Goal: Task Accomplishment & Management: Manage account settings

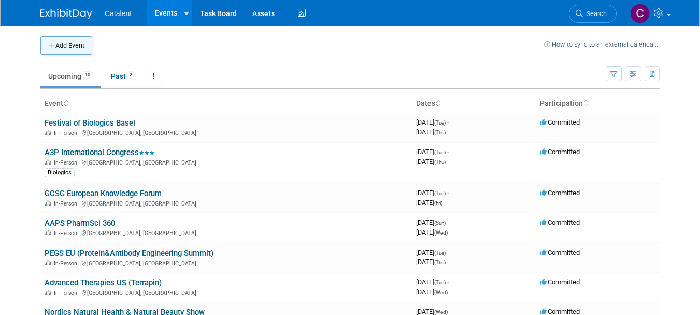
click at [73, 47] on button "Add Event" at bounding box center [66, 45] width 52 height 19
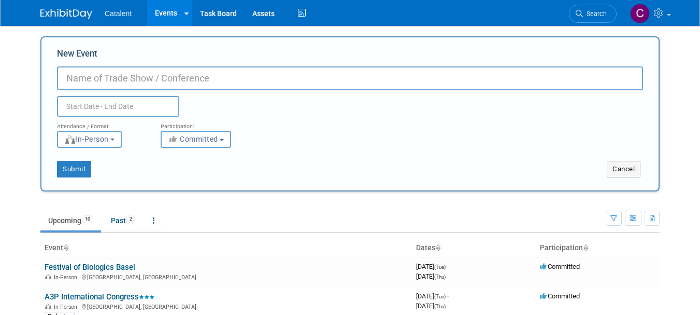
click at [173, 83] on input "New Event" at bounding box center [350, 78] width 586 height 24
paste input "ISSCR Boston International Symposium"
type input "ISSCR Boston International Symposium"
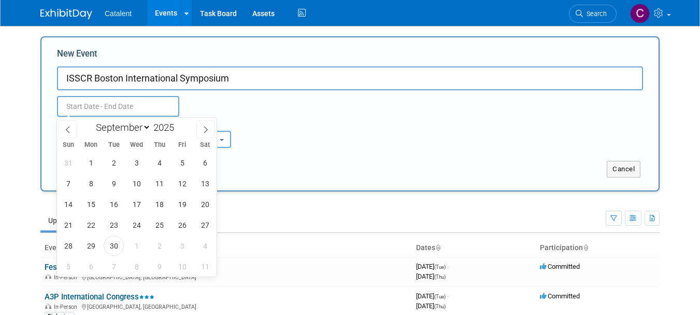
click at [128, 110] on input "text" at bounding box center [118, 106] width 122 height 21
click at [145, 128] on select "January February March April May June July August September October November De…" at bounding box center [121, 127] width 60 height 13
select select "11"
click at [91, 121] on select "January February March April May June July August September October November De…" at bounding box center [121, 127] width 60 height 13
click at [159, 183] on span "11" at bounding box center [159, 183] width 20 height 20
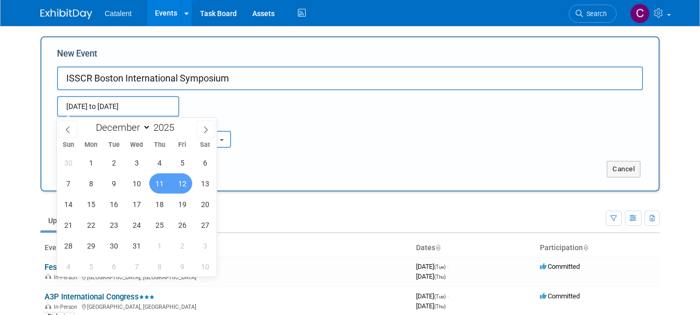
click at [184, 183] on span "12" at bounding box center [182, 183] width 20 height 20
type input "Dec 11, 2025 to Dec 12, 2025"
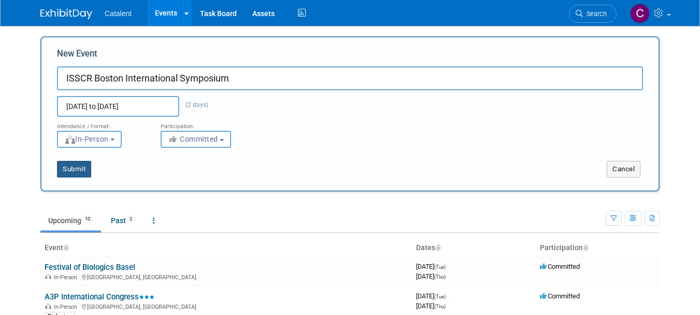
click at [66, 171] on button "Submit" at bounding box center [74, 169] width 34 height 17
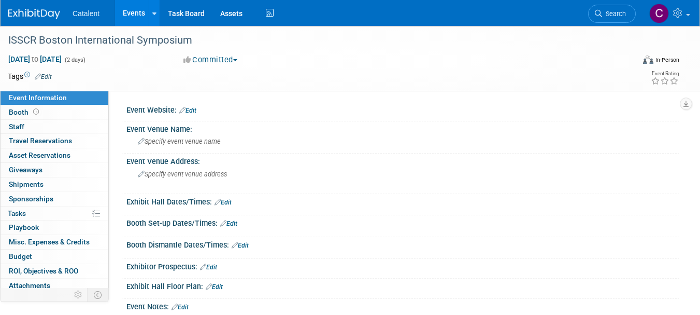
click at [193, 111] on link "Edit" at bounding box center [187, 110] width 17 height 7
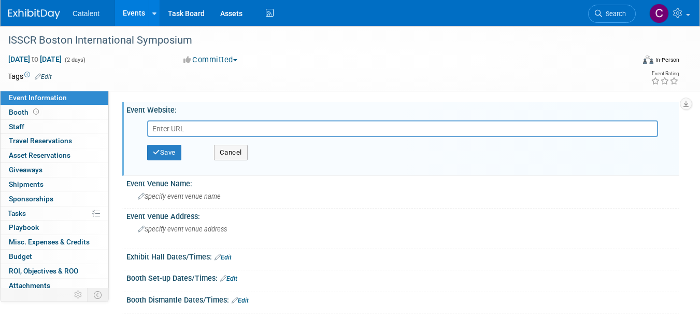
paste input "https://stemcells.wisc.edu/event/boston-international-symposium-december-11-12-…"
type input "https://stemcells.wisc.edu/event/boston-international-symposium-december-11-12-…"
click at [173, 151] on button "Save" at bounding box center [164, 153] width 34 height 16
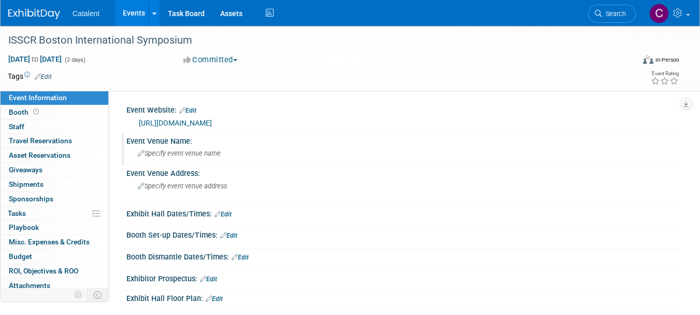
click at [203, 155] on span "Specify event venue name" at bounding box center [179, 153] width 83 height 8
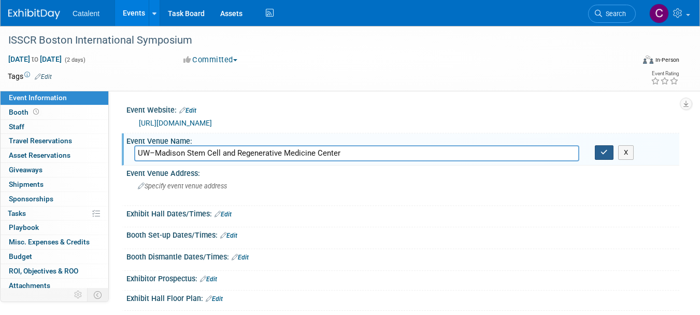
type input "UW–Madison Stem Cell and Regenerative Medicine Center"
click at [607, 149] on icon "button" at bounding box center [604, 152] width 7 height 7
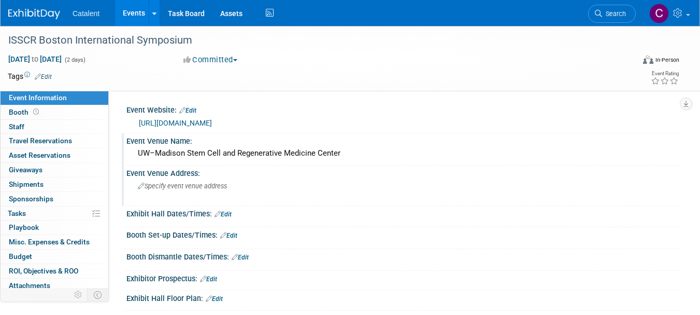
click at [194, 187] on span "Specify event venue address" at bounding box center [182, 186] width 89 height 8
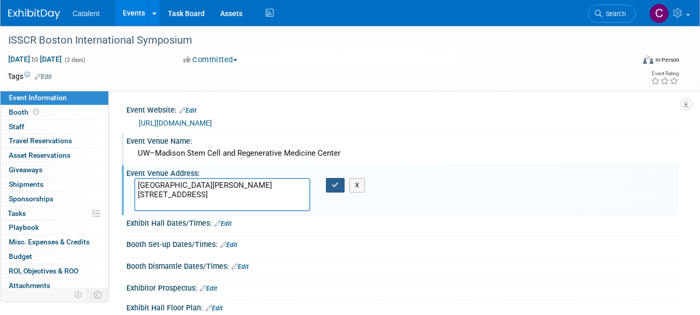
type textarea "8457 WIMR II 1111 Highland Avenue Madison, WI 53705"
click at [334, 186] on icon "button" at bounding box center [335, 184] width 7 height 7
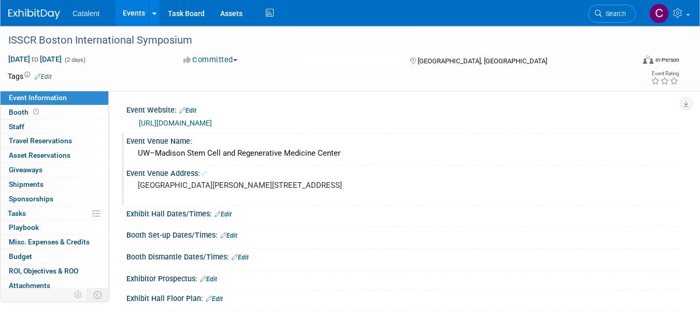
click at [37, 16] on img at bounding box center [34, 14] width 52 height 10
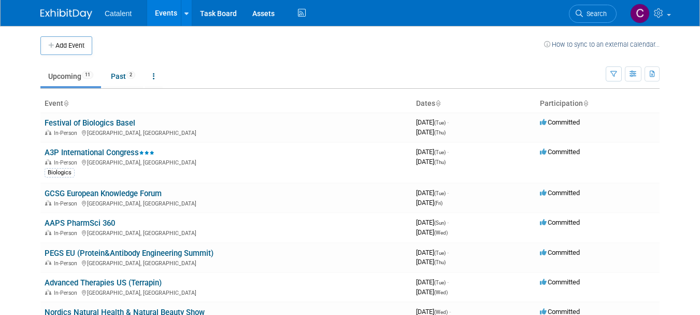
scroll to position [259, 0]
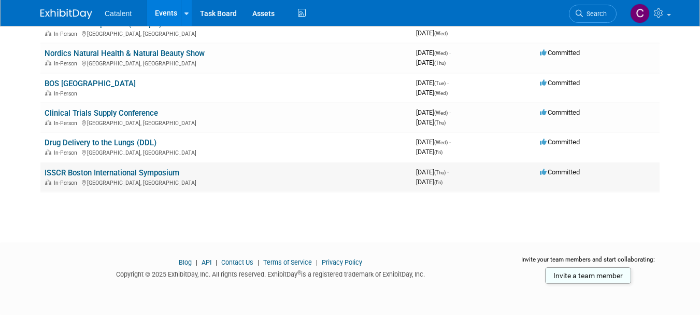
click at [104, 174] on link "ISSCR Boston International Symposium" at bounding box center [112, 172] width 135 height 9
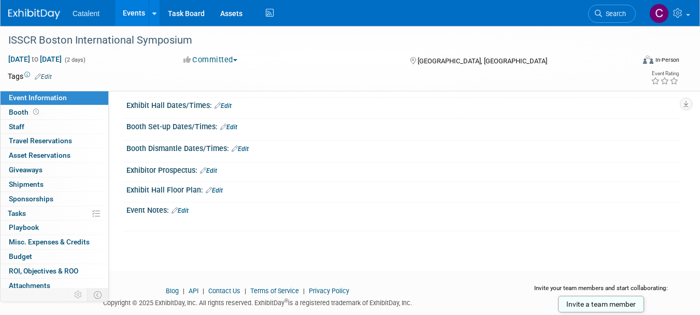
scroll to position [107, 0]
click at [187, 215] on link "Edit" at bounding box center [180, 211] width 17 height 7
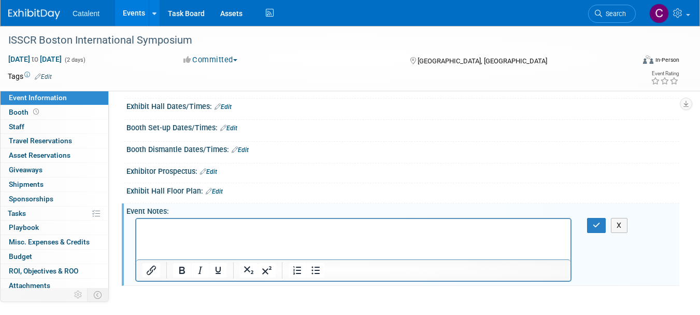
scroll to position [0, 0]
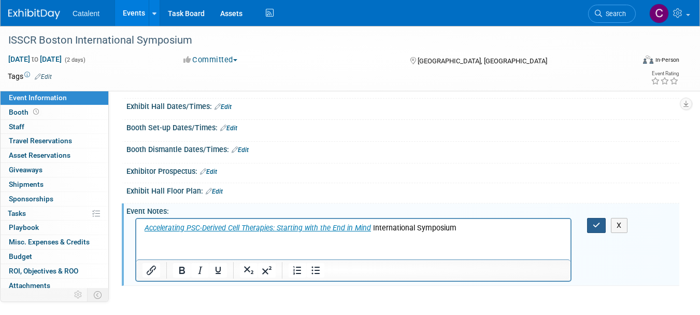
click at [597, 229] on icon "button" at bounding box center [597, 224] width 8 height 7
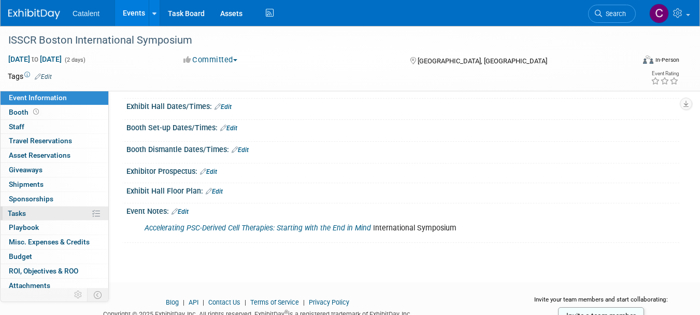
click at [39, 211] on link "0% Tasks 0%" at bounding box center [55, 213] width 108 height 14
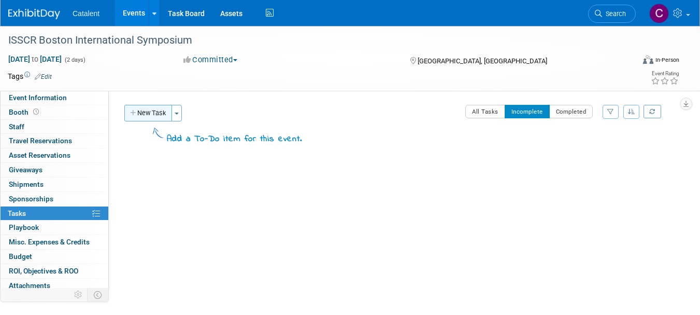
click at [151, 115] on button "New Task" at bounding box center [148, 113] width 48 height 17
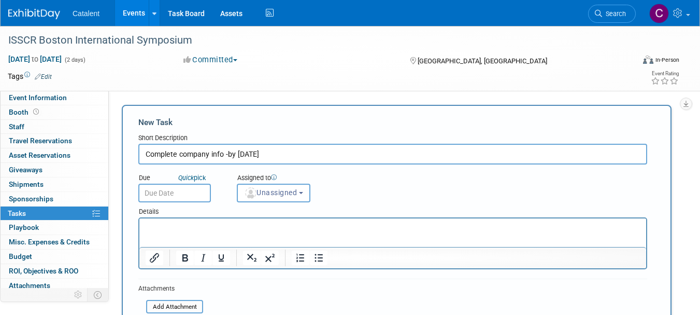
type input "Complete company info -by 1 Nov"
click at [171, 193] on input "text" at bounding box center [174, 193] width 73 height 19
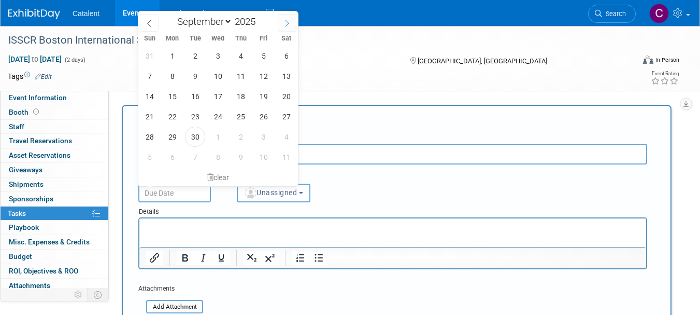
click at [285, 20] on icon at bounding box center [287, 23] width 7 height 7
select select "9"
click at [243, 134] on span "30" at bounding box center [241, 137] width 20 height 20
type input "Oct 30, 2025"
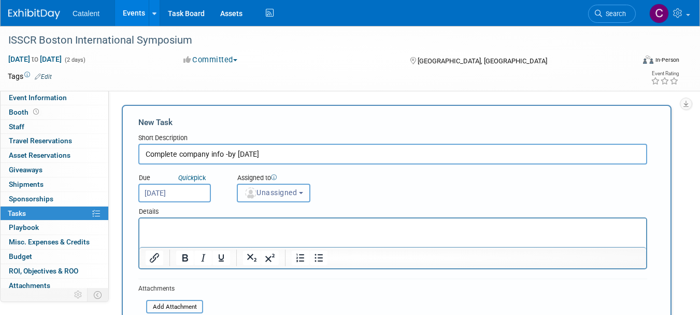
click at [283, 198] on button "Unassigned" at bounding box center [274, 193] width 74 height 19
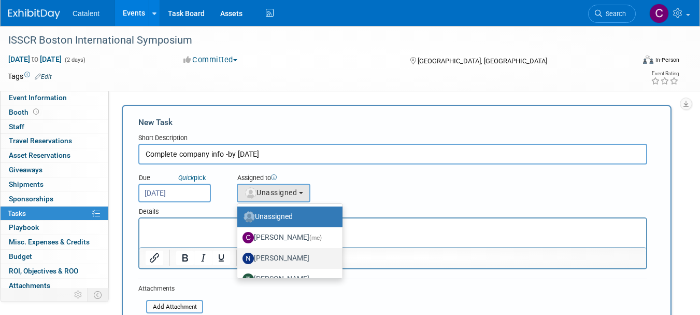
click at [283, 255] on label "Nicole Bullock" at bounding box center [288, 258] width 90 height 17
click at [239, 255] on input "Nicole Bullock" at bounding box center [235, 257] width 7 height 7
select select "02d4bfa8-3b27-41d6-9684-f5788393f352"
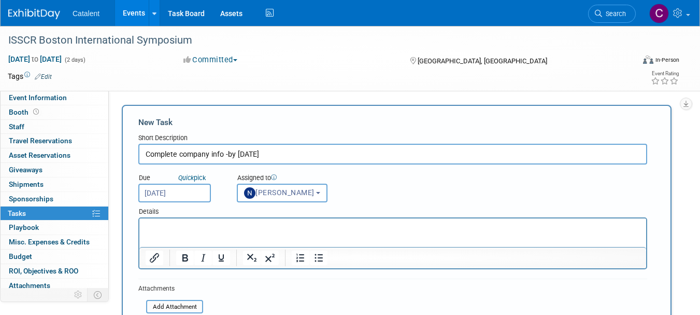
click at [219, 228] on p "Rich Text Area. Press ALT-0 for help." at bounding box center [393, 227] width 495 height 10
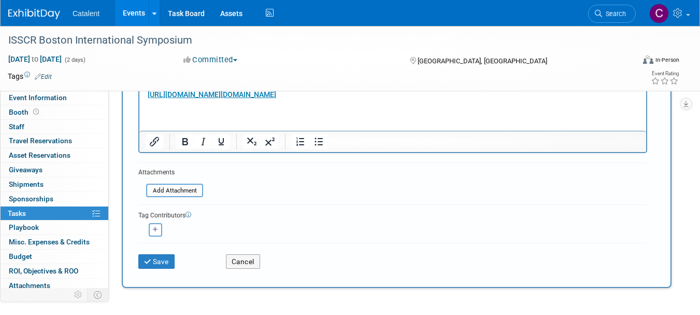
scroll to position [136, 0]
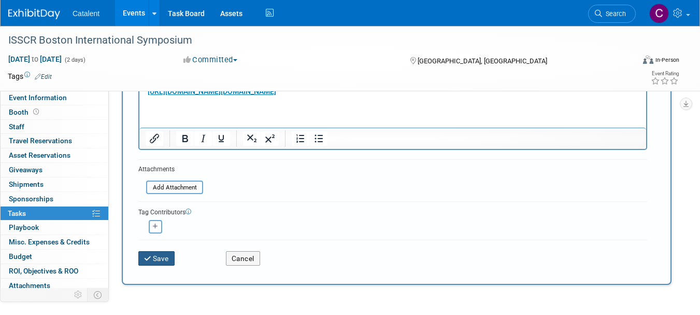
click at [157, 260] on button "Save" at bounding box center [156, 258] width 36 height 15
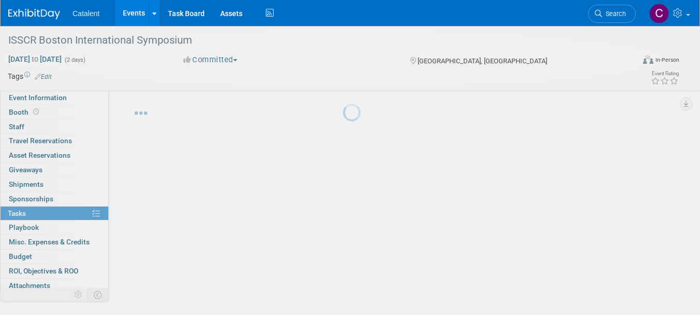
scroll to position [13, 0]
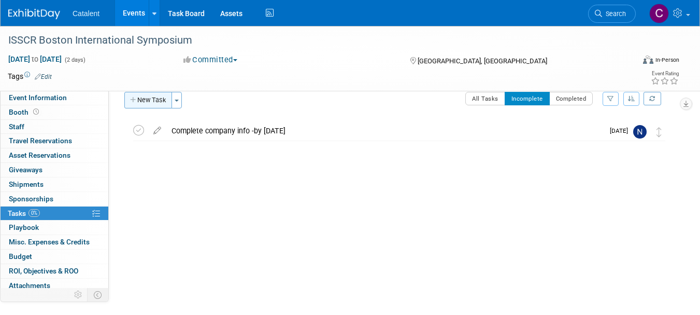
click at [151, 100] on button "New Task" at bounding box center [148, 100] width 48 height 17
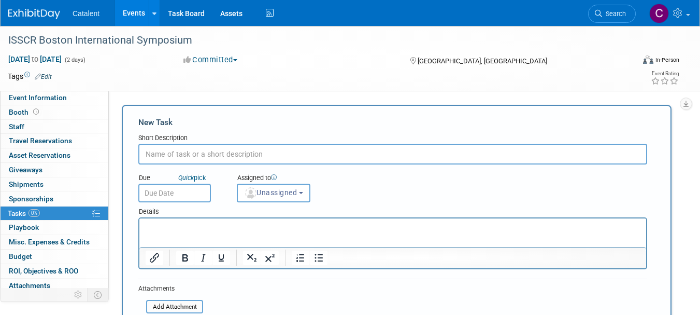
scroll to position [0, 0]
paste input "Innovation Showcase Information"
type input "Complete Innovation Showcase Information"
click at [184, 194] on input "text" at bounding box center [174, 193] width 73 height 19
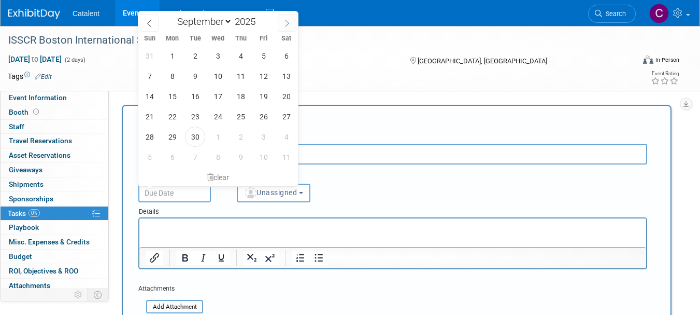
click at [286, 18] on span at bounding box center [287, 23] width 19 height 18
select select "9"
click at [240, 137] on span "30" at bounding box center [241, 137] width 20 height 20
type input "Oct 30, 2025"
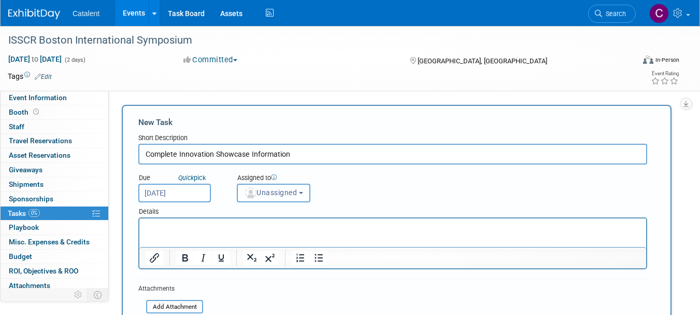
click at [271, 193] on span "Unassigned" at bounding box center [270, 192] width 53 height 8
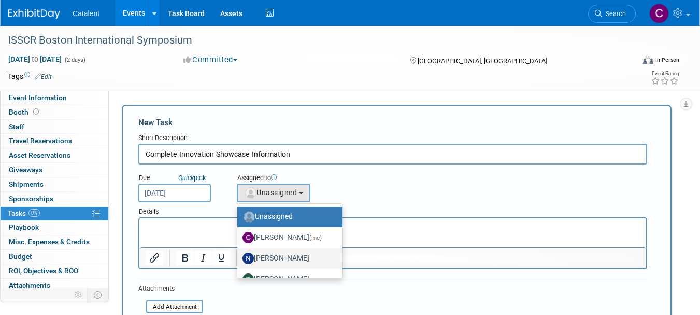
click at [274, 253] on label "Nicole Bullock" at bounding box center [288, 258] width 90 height 17
click at [239, 254] on input "Nicole Bullock" at bounding box center [235, 257] width 7 height 7
select select "02d4bfa8-3b27-41d6-9684-f5788393f352"
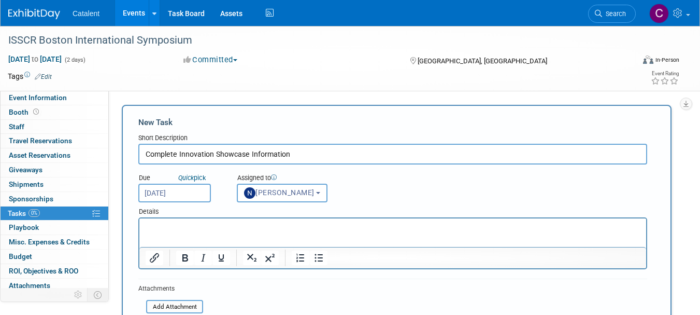
click at [299, 153] on input "Complete Innovation Showcase Information" at bounding box center [392, 154] width 509 height 21
type input "Complete Innovation Showcase Information by 1 Nov"
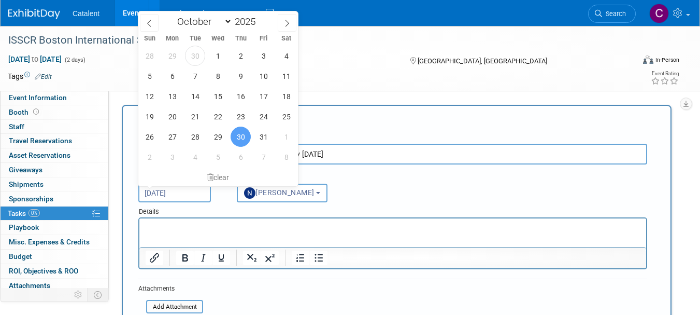
click at [195, 189] on input "Oct 30, 2025" at bounding box center [174, 193] width 73 height 19
click at [243, 114] on span "23" at bounding box center [241, 116] width 20 height 20
type input "Oct 23, 2025"
click at [235, 233] on html at bounding box center [392, 225] width 507 height 15
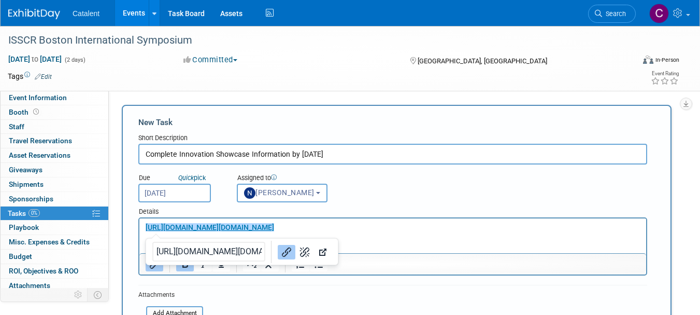
scroll to position [221, 0]
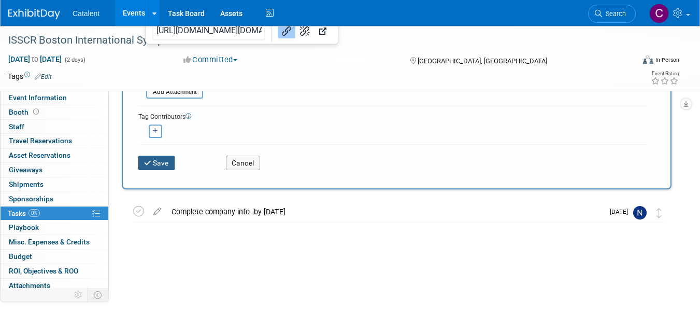
click at [153, 164] on button "Save" at bounding box center [156, 163] width 36 height 15
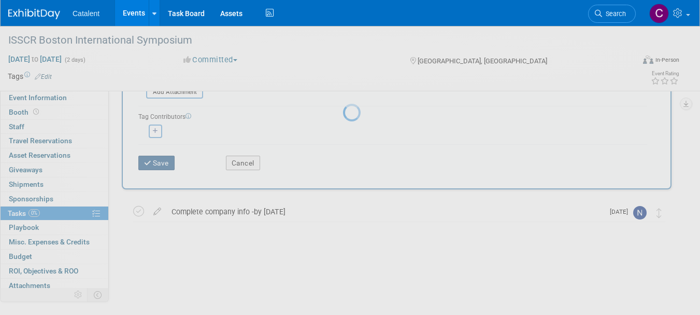
scroll to position [13, 0]
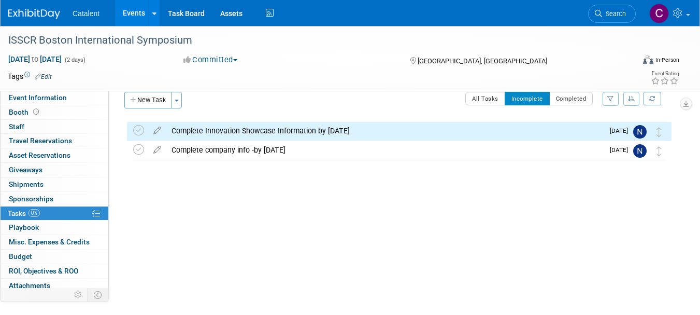
click at [49, 212] on link "0% Tasks 0%" at bounding box center [55, 213] width 108 height 14
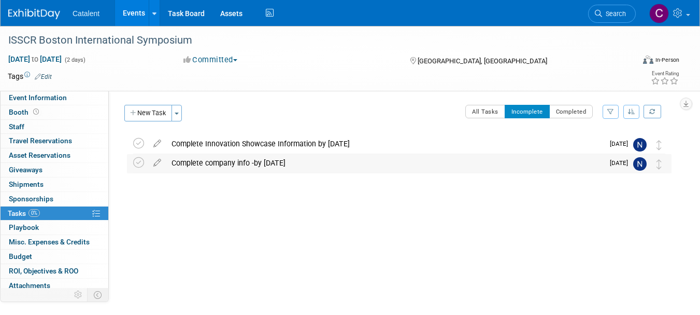
click at [229, 160] on div "Complete company info -by 1 Nov" at bounding box center [385, 163] width 438 height 18
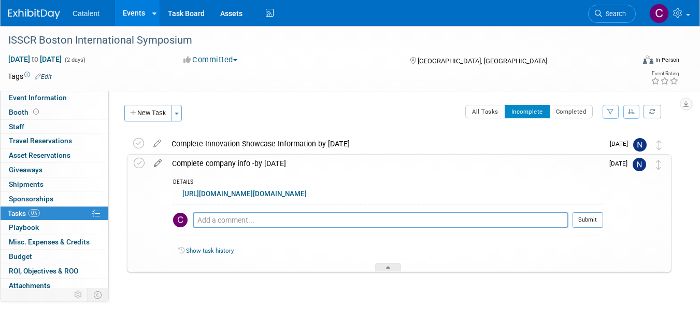
click at [156, 161] on icon at bounding box center [158, 161] width 18 height 13
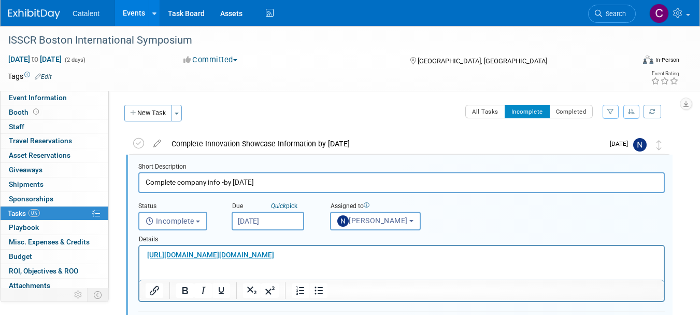
scroll to position [3, 0]
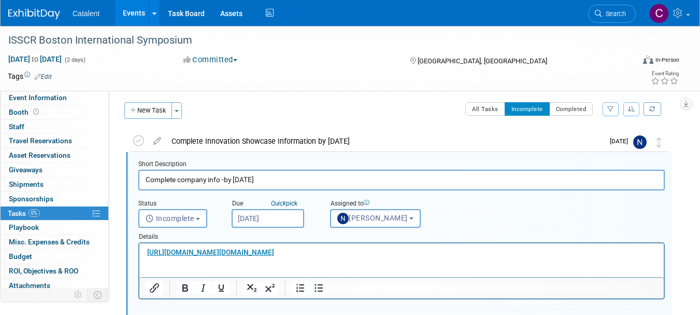
click at [257, 220] on input "Oct 30, 2025" at bounding box center [268, 218] width 73 height 19
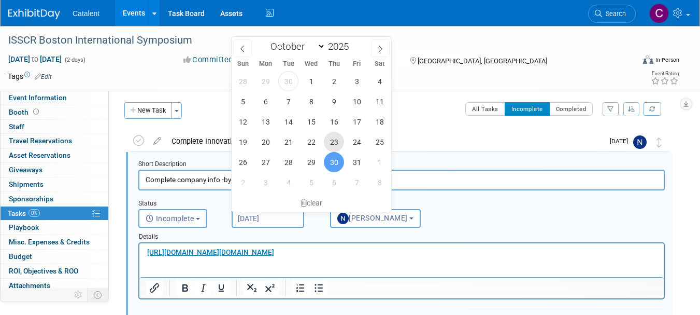
click at [333, 141] on span "23" at bounding box center [334, 142] width 20 height 20
type input "Oct 23, 2025"
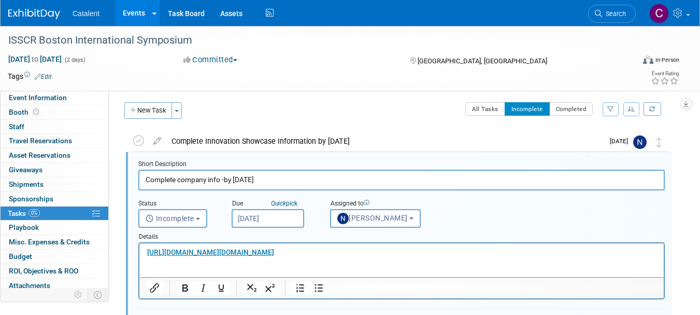
scroll to position [179, 0]
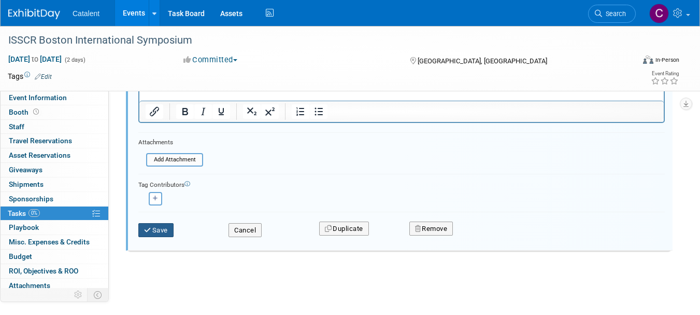
click at [157, 234] on button "Save" at bounding box center [155, 230] width 35 height 15
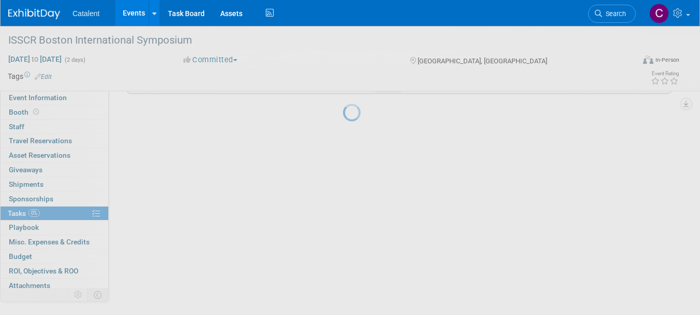
scroll to position [46, 0]
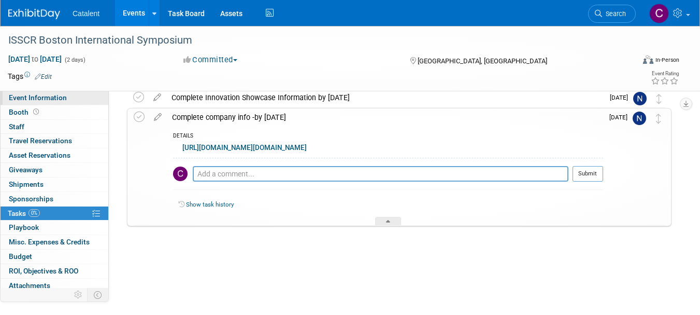
click at [61, 100] on span "Event Information" at bounding box center [38, 97] width 58 height 8
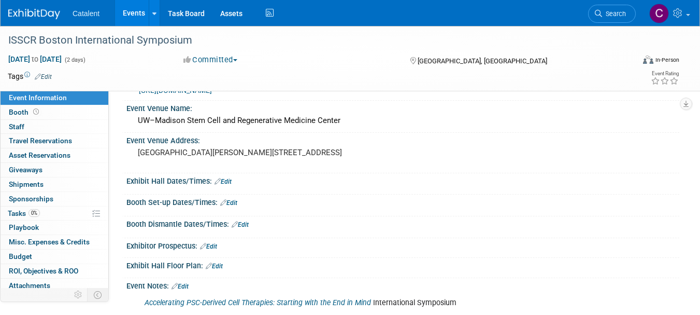
scroll to position [65, 0]
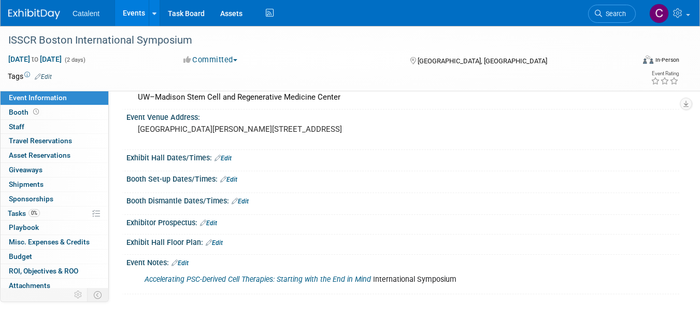
click at [214, 221] on link "Edit" at bounding box center [208, 222] width 17 height 7
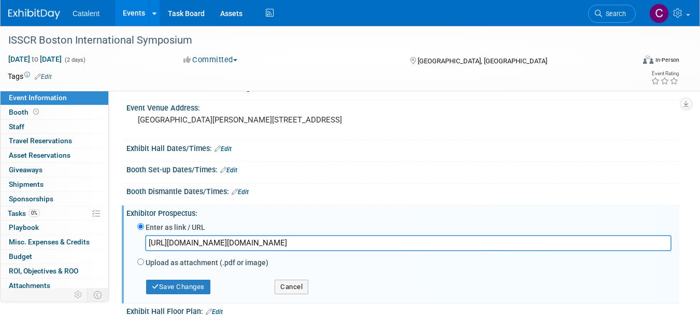
scroll to position [0, 1004]
type input "https://protect.checkpoint.com/v2/r01/___http://static1.squarespace.com/static/…"
click at [194, 294] on button "Save Changes" at bounding box center [178, 286] width 64 height 15
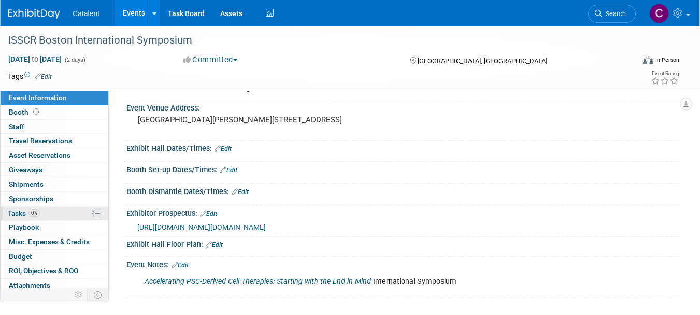
click at [22, 213] on span "Tasks 0%" at bounding box center [24, 213] width 32 height 8
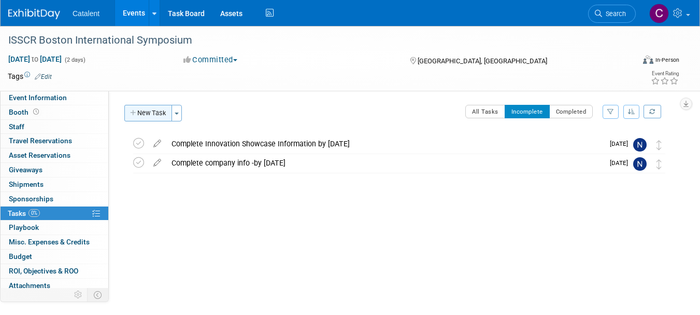
click at [152, 113] on button "New Task" at bounding box center [148, 113] width 48 height 17
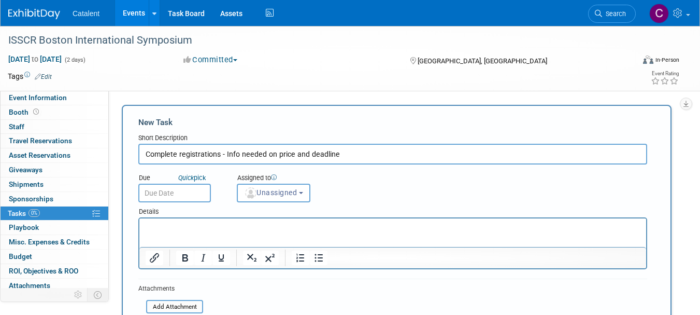
type input "Complete registrations - Info needed on price and deadline"
click at [167, 191] on input "text" at bounding box center [174, 193] width 73 height 19
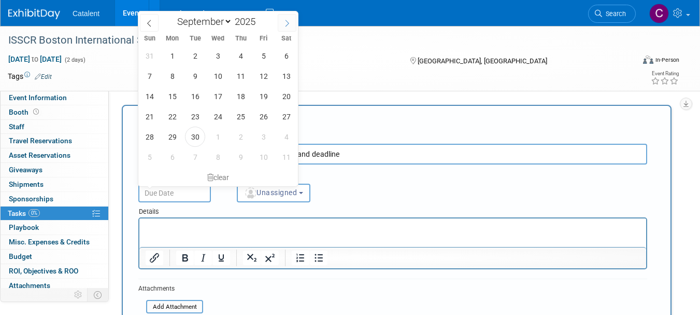
click at [288, 21] on icon at bounding box center [287, 23] width 7 height 7
select select "9"
click at [219, 99] on span "15" at bounding box center [218, 96] width 20 height 20
type input "Oct 15, 2025"
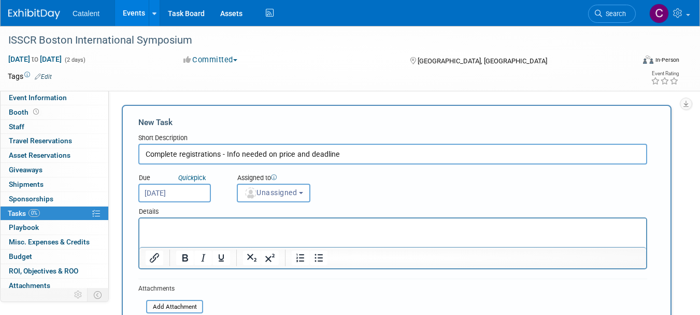
click at [185, 233] on html at bounding box center [392, 225] width 507 height 15
click at [185, 226] on p "Rich Text Area. Press ALT-0 for help." at bounding box center [393, 227] width 495 height 10
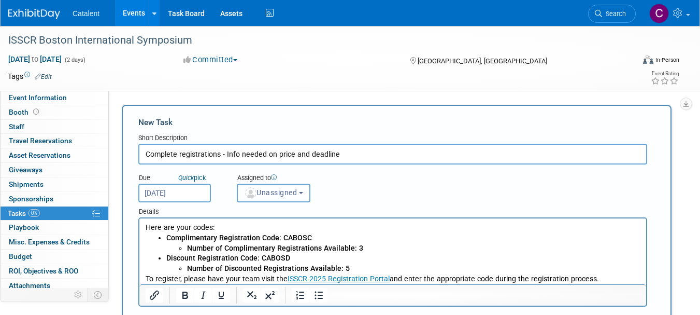
click at [280, 197] on span "Unassigned" at bounding box center [270, 192] width 53 height 8
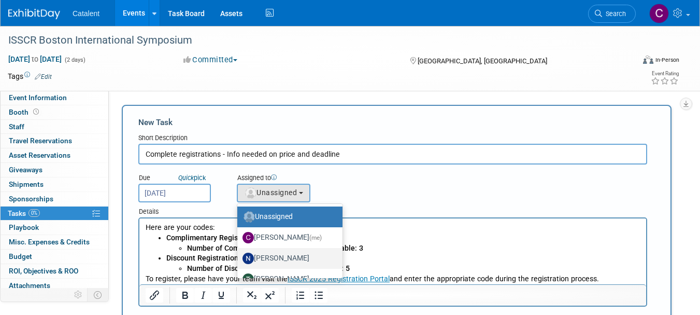
click at [285, 256] on label "Nicole Bullock" at bounding box center [288, 258] width 90 height 17
click at [239, 256] on input "Nicole Bullock" at bounding box center [235, 257] width 7 height 7
select select "02d4bfa8-3b27-41d6-9684-f5788393f352"
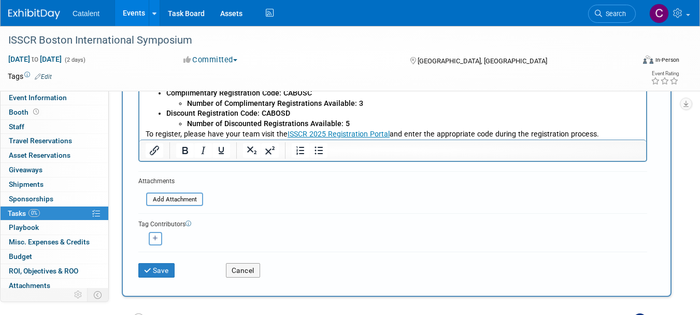
scroll to position [148, 0]
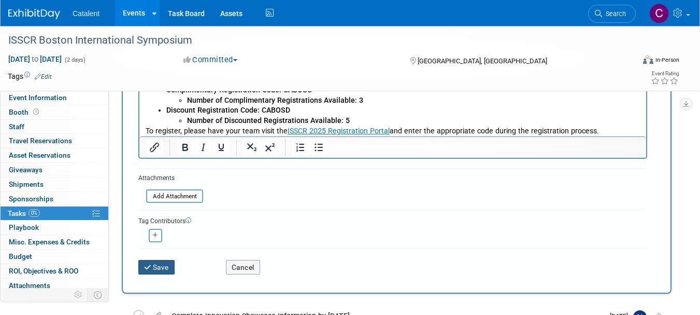
click at [161, 269] on button "Save" at bounding box center [156, 267] width 36 height 15
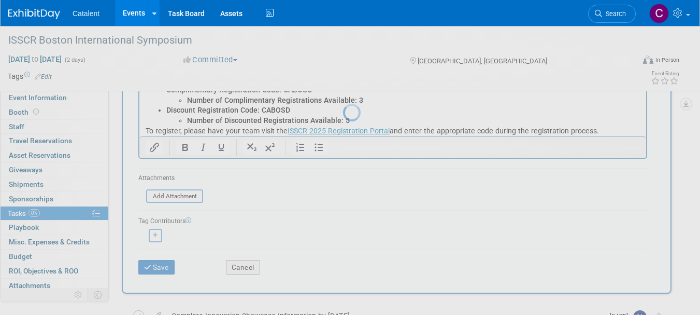
scroll to position [13, 0]
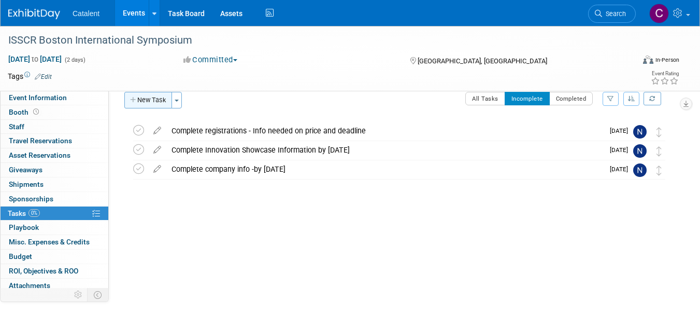
click at [147, 99] on button "New Task" at bounding box center [148, 100] width 48 height 17
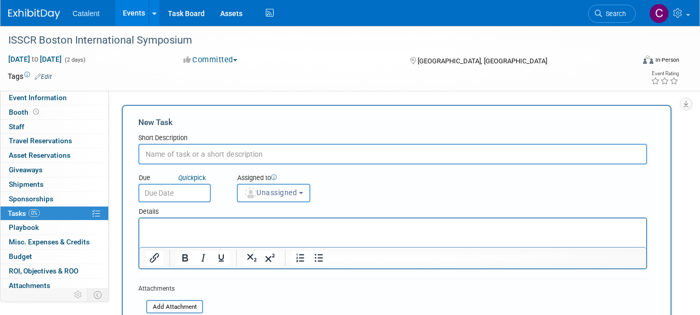
scroll to position [0, 0]
type input "Speaking session deadline and time slot to FU"
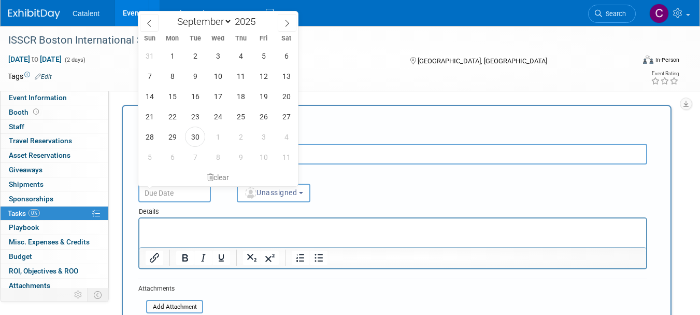
click at [163, 188] on input "text" at bounding box center [174, 193] width 73 height 19
click at [196, 154] on span "7" at bounding box center [195, 157] width 20 height 20
type input "Oct 7, 2025"
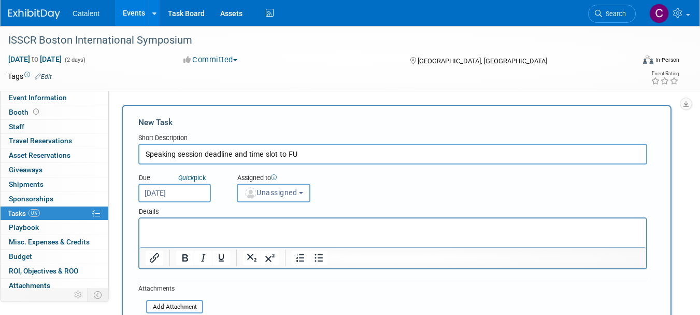
click at [272, 192] on span "Unassigned" at bounding box center [270, 192] width 53 height 8
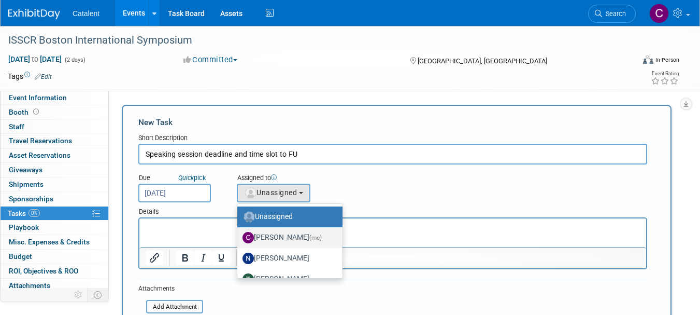
click at [272, 236] on label "Christina Szendi (me)" at bounding box center [288, 237] width 90 height 17
click at [239, 236] on input "Christina Szendi (me)" at bounding box center [235, 236] width 7 height 7
select select "28818f30-ac6f-4e6a-a0a1-35fa62081213"
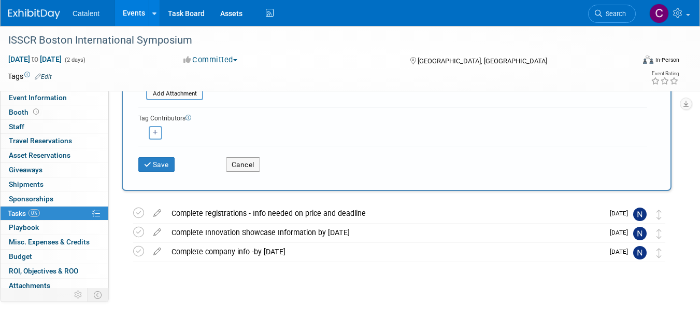
scroll to position [223, 0]
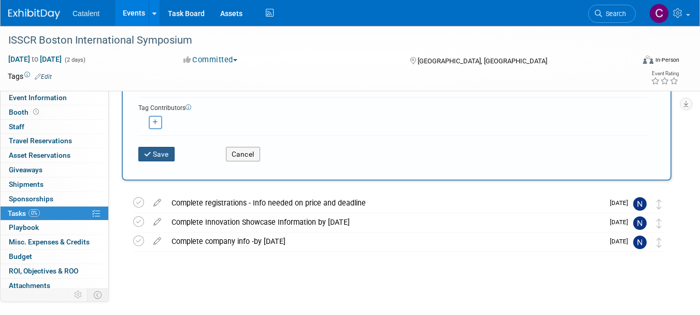
click at [150, 156] on icon "submit" at bounding box center [148, 154] width 9 height 7
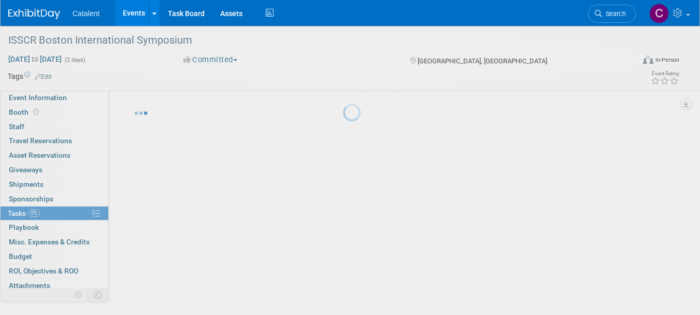
scroll to position [13, 0]
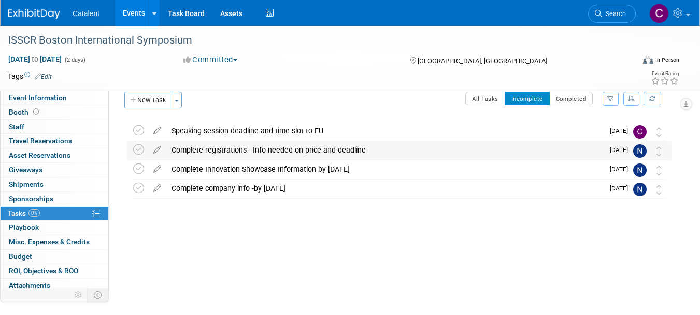
click at [247, 150] on div "Complete registrations - Info needed on price and deadline" at bounding box center [385, 150] width 438 height 18
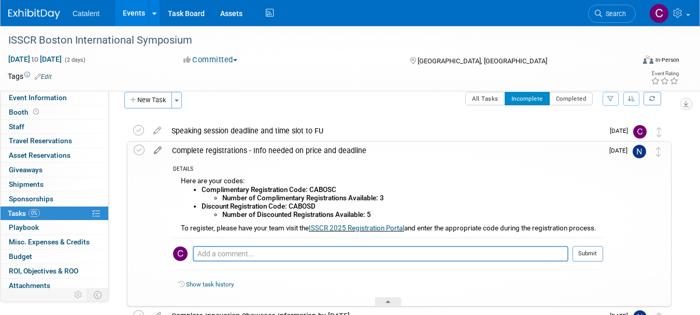
click at [158, 149] on icon at bounding box center [158, 148] width 18 height 13
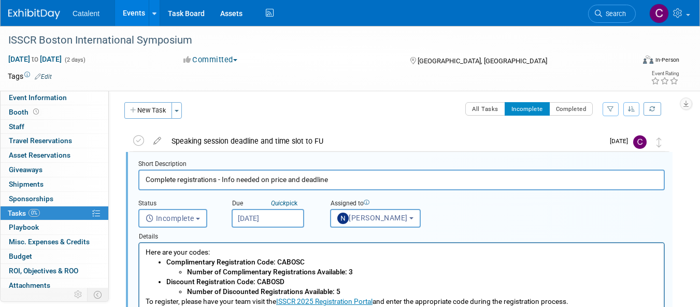
scroll to position [0, 0]
drag, startPoint x: 222, startPoint y: 177, endPoint x: 380, endPoint y: 166, distance: 158.0
click at [380, 166] on div "Short Description Complete registrations - Info needed on price and deadline" at bounding box center [401, 175] width 527 height 31
type input "Complete registrations"
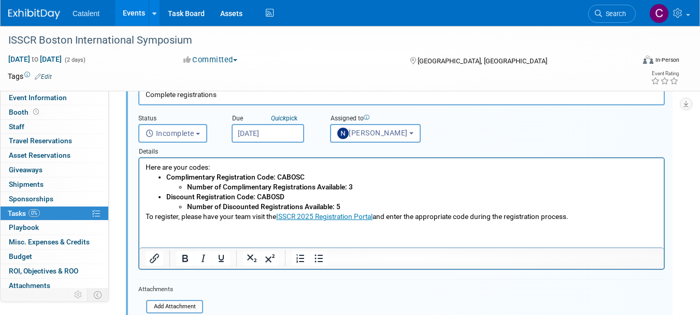
scroll to position [124, 0]
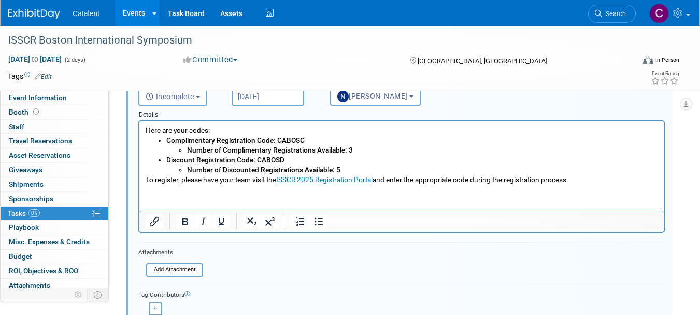
click at [222, 185] on html "Here are your codes: Complimentary Registration Code: CABOSC Number of Complime…" at bounding box center [401, 152] width 525 height 63
click at [583, 181] on p "To register, please have your team visit the ISSCR 2025 Registration Portal and…" at bounding box center [402, 180] width 513 height 10
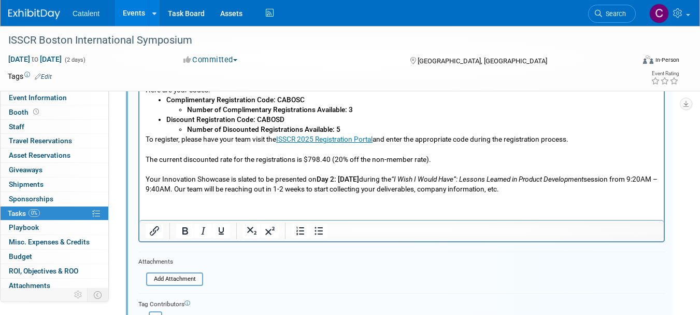
scroll to position [168, 0]
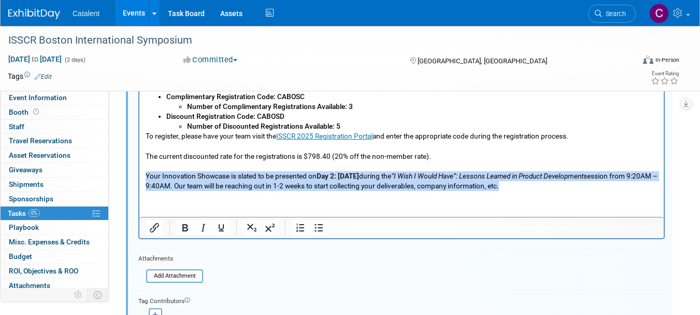
drag, startPoint x: 621, startPoint y: 186, endPoint x: 143, endPoint y: 171, distance: 477.8
click at [143, 171] on html "Here are your codes: Complimentary Registration Code: CABOSC Number of Complime…" at bounding box center [401, 134] width 525 height 113
copy p "Your Innovation Showcase is slated to be presented on Day 2: Friday, 12 Decembe…"
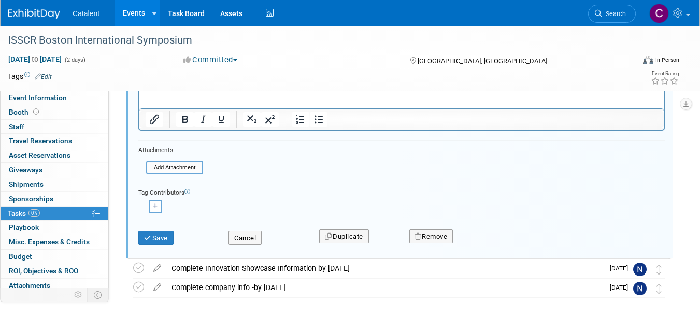
scroll to position [303, 0]
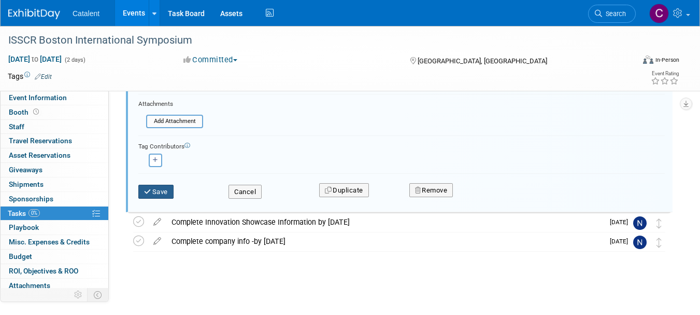
click at [155, 194] on button "Save" at bounding box center [155, 192] width 35 height 15
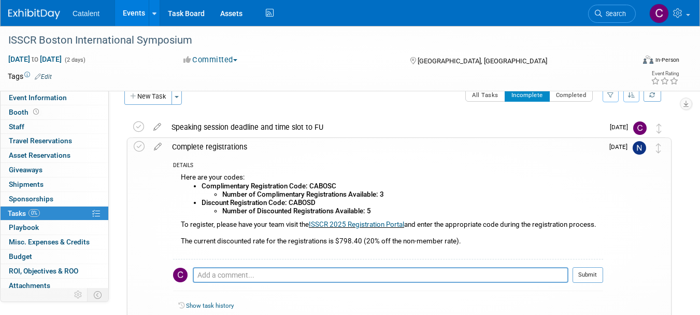
scroll to position [0, 0]
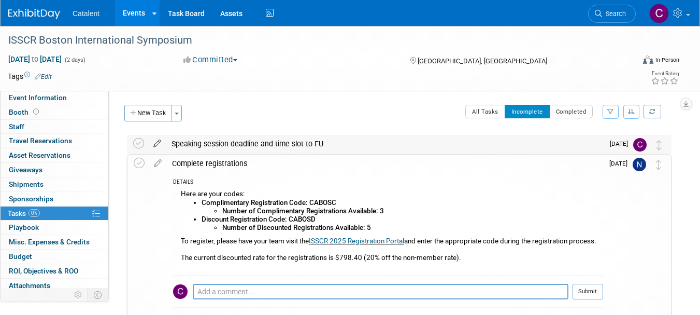
click at [156, 142] on icon at bounding box center [157, 141] width 18 height 13
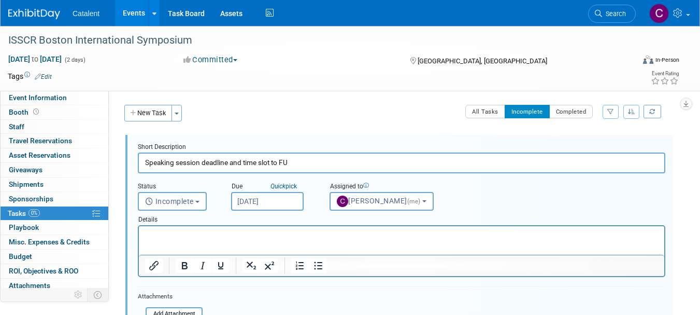
drag, startPoint x: 204, startPoint y: 162, endPoint x: 362, endPoint y: 154, distance: 158.8
click at [362, 154] on input "Speaking session deadline and time slot to FU" at bounding box center [402, 162] width 528 height 20
type input "Speaking session - by 2 Dec"
click at [308, 234] on p "Rich Text Area. Press ALT-0 for help." at bounding box center [402, 235] width 514 height 10
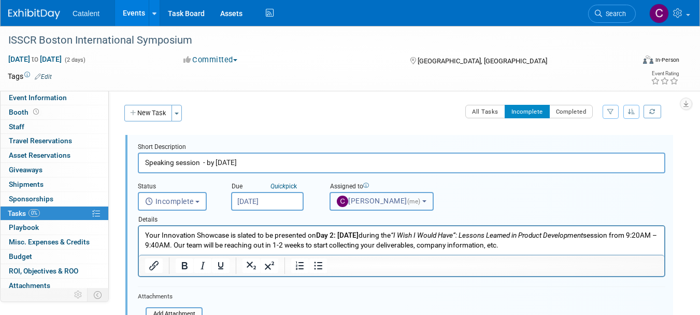
click at [380, 198] on span "Christina Szendi (me)" at bounding box center [380, 201] width 86 height 8
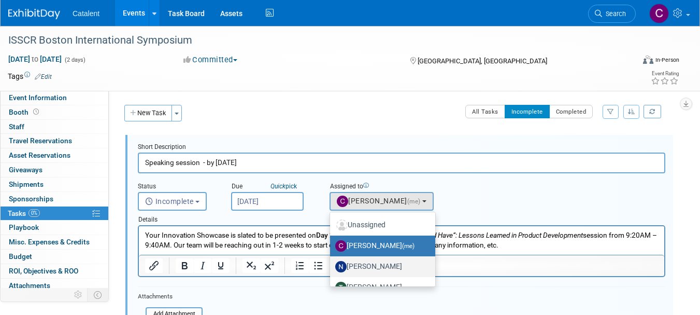
click at [384, 264] on label "Nicole Bullock" at bounding box center [380, 266] width 90 height 17
click at [332, 264] on input "Nicole Bullock" at bounding box center [328, 265] width 7 height 7
select select "02d4bfa8-3b27-41d6-9684-f5788393f352"
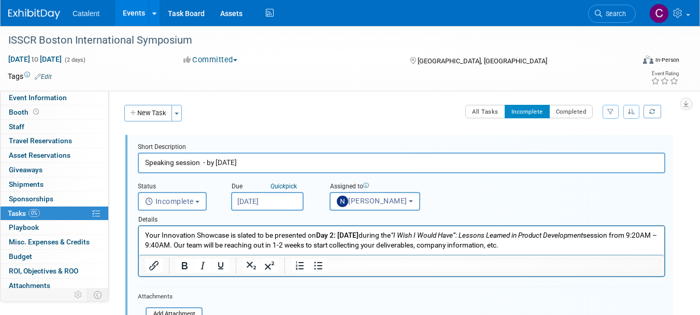
click at [257, 198] on input "Oct 7, 2025" at bounding box center [267, 201] width 73 height 19
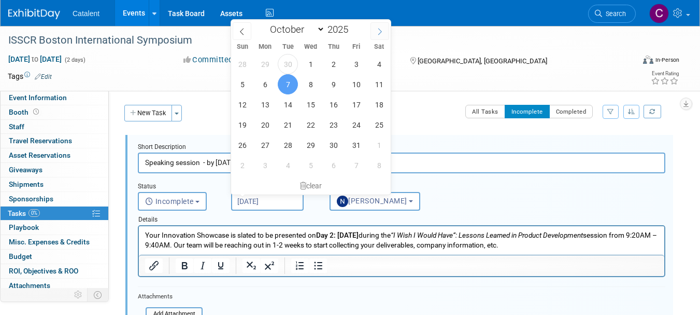
click at [377, 29] on icon at bounding box center [379, 31] width 7 height 7
click at [237, 32] on span at bounding box center [242, 31] width 19 height 18
select select "10"
click at [288, 147] on span "25" at bounding box center [288, 145] width 20 height 20
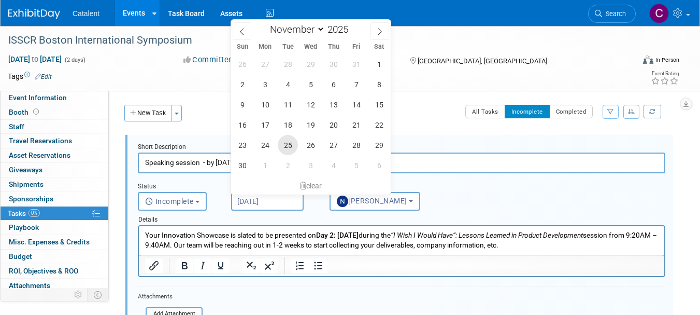
type input "Nov 25, 2025"
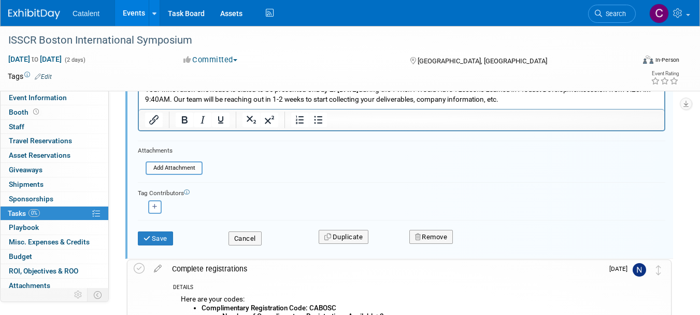
scroll to position [164, 0]
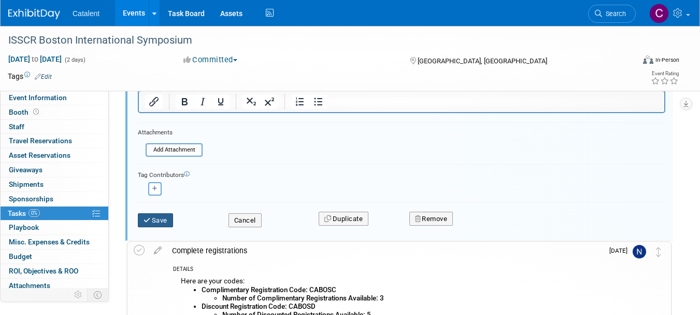
click at [163, 219] on button "Save" at bounding box center [155, 220] width 35 height 15
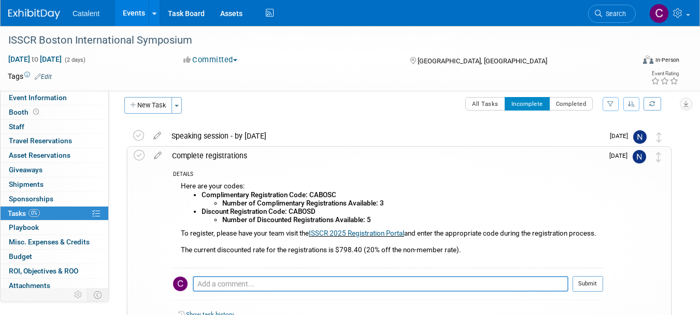
scroll to position [1, 0]
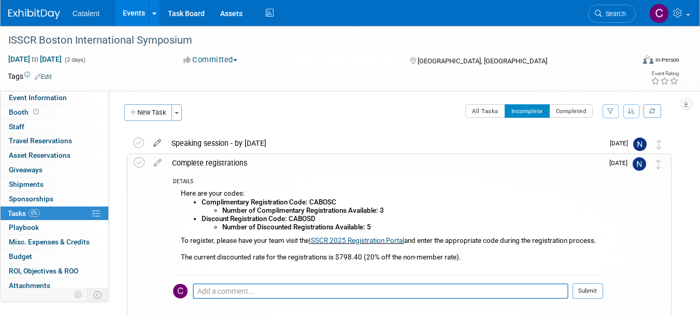
click at [159, 139] on icon at bounding box center [157, 140] width 18 height 13
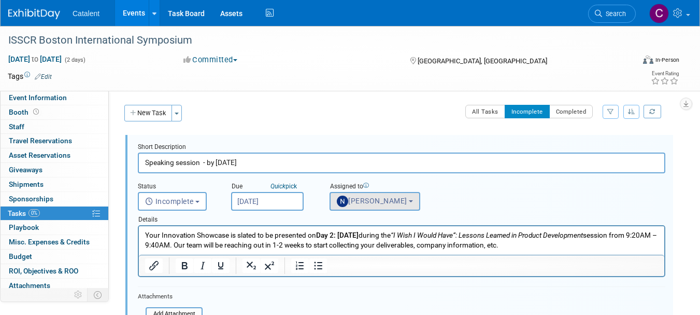
scroll to position [0, 0]
click at [286, 244] on p "Your Innovation Showcase is slated to be presented on Day 2: Friday, 12 Decembe…" at bounding box center [402, 240] width 514 height 20
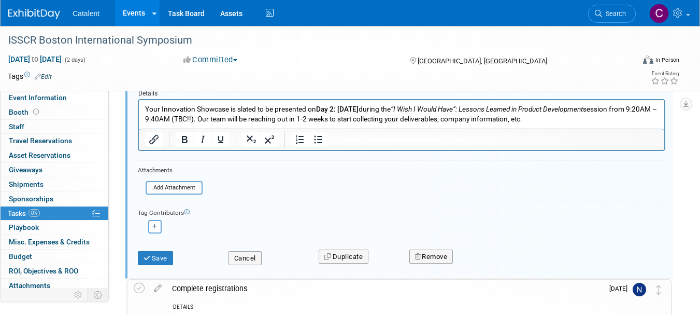
scroll to position [141, 0]
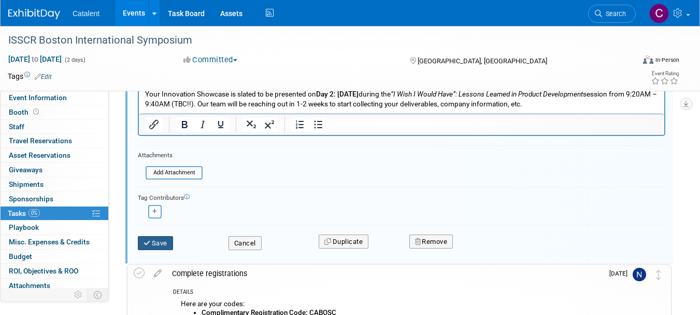
click at [164, 243] on button "Save" at bounding box center [155, 243] width 35 height 15
